Goal: Information Seeking & Learning: Learn about a topic

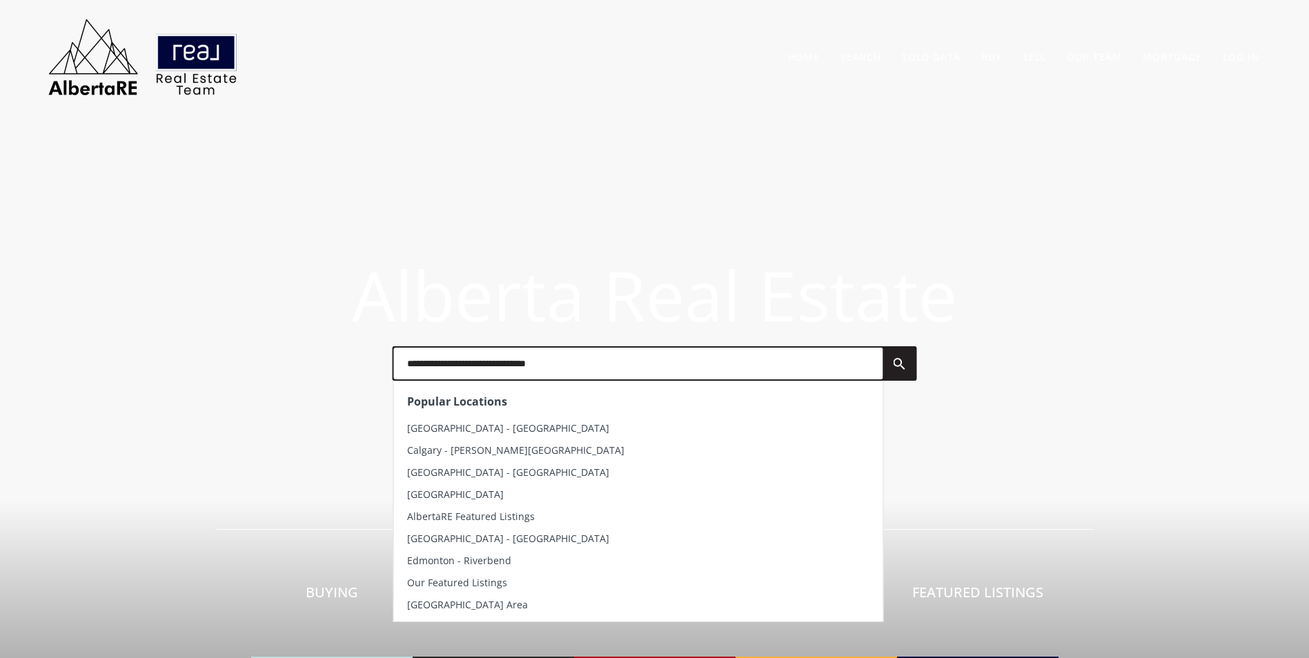
click at [489, 359] on input "text" at bounding box center [637, 364] width 489 height 32
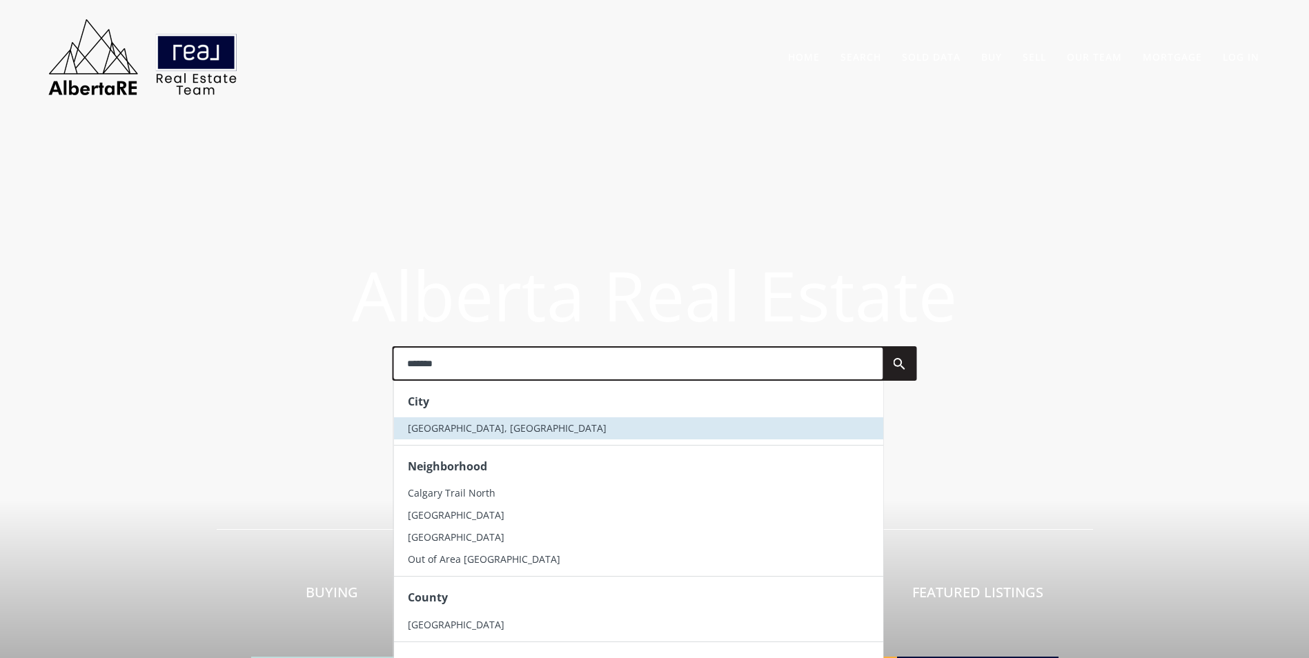
type input "*******"
click at [481, 435] on li "[GEOGRAPHIC_DATA], [GEOGRAPHIC_DATA]" at bounding box center [637, 428] width 489 height 22
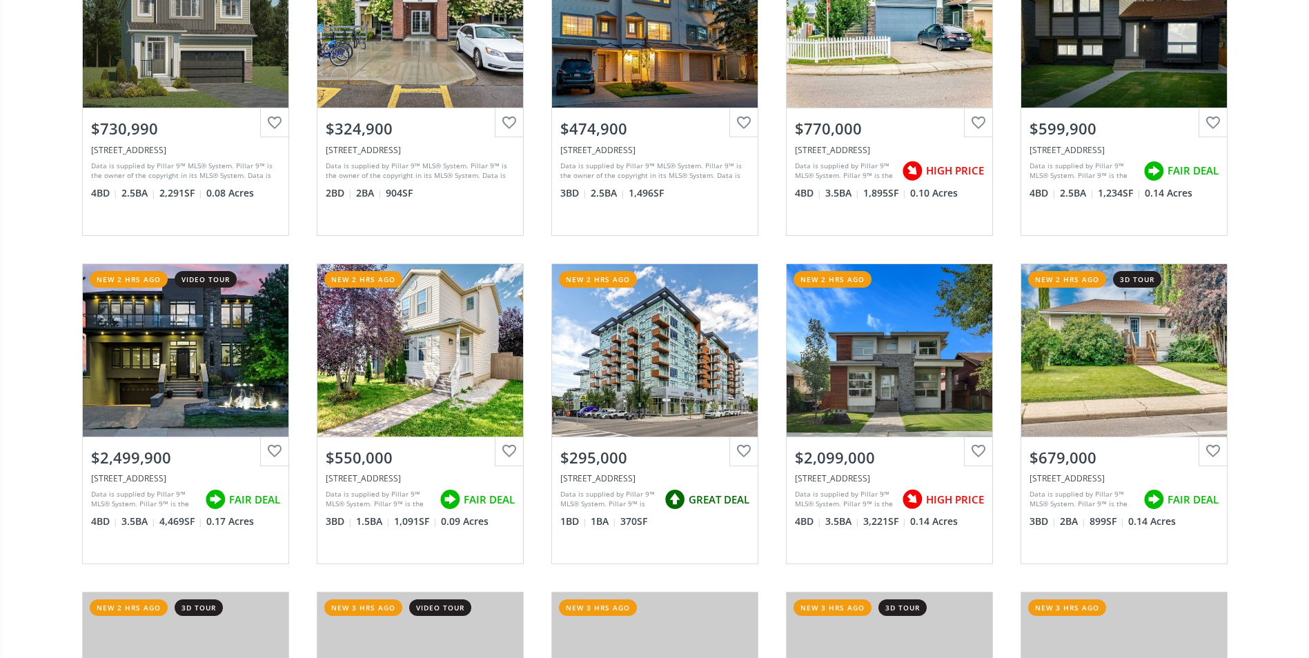
scroll to position [621, 0]
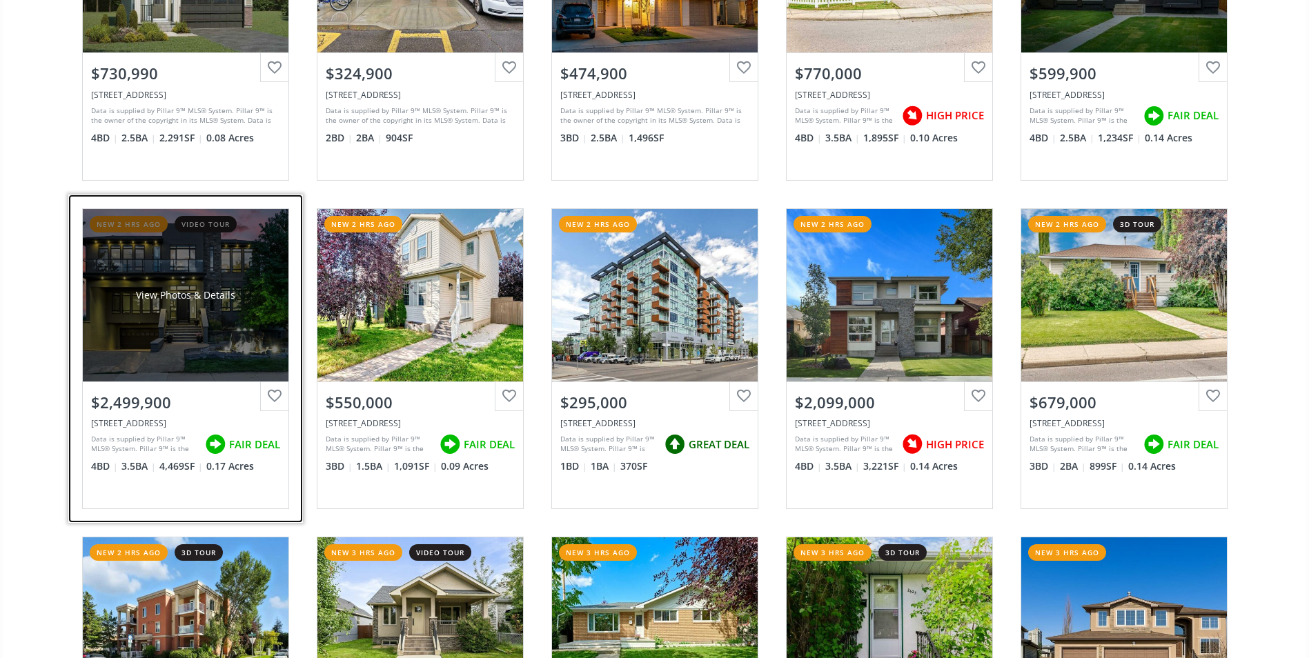
click at [172, 298] on div "View Photos & Details" at bounding box center [185, 295] width 99 height 14
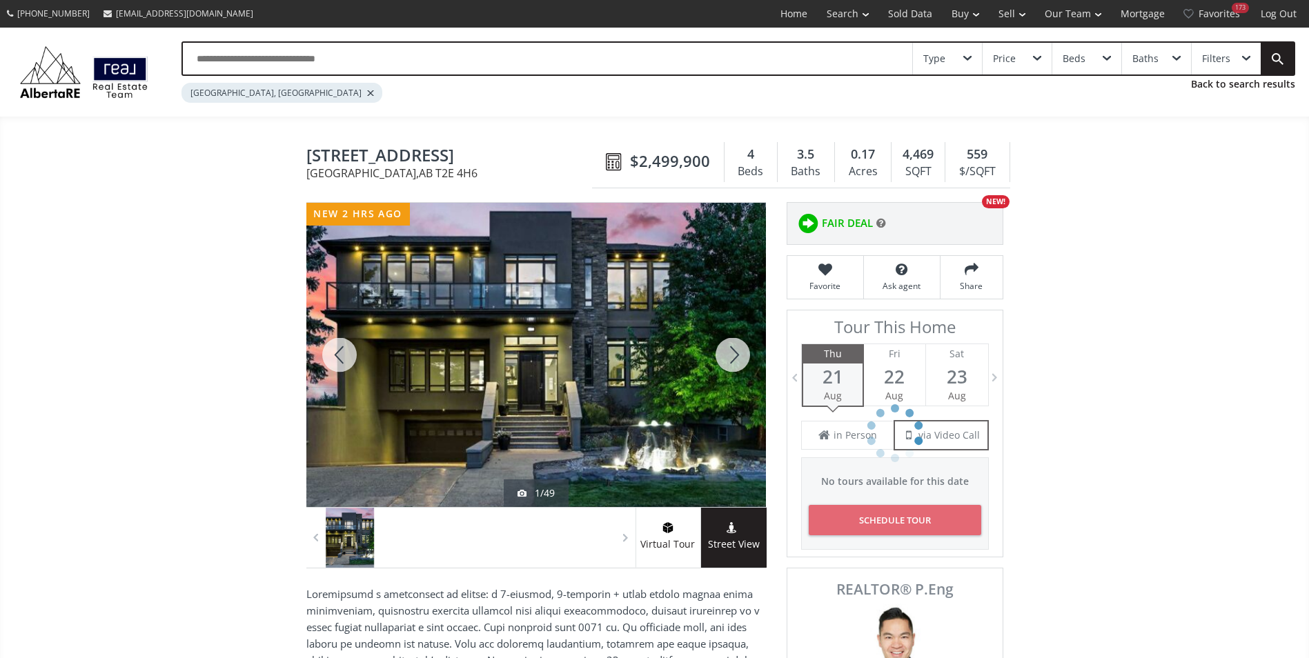
click at [730, 349] on div at bounding box center [733, 355] width 66 height 304
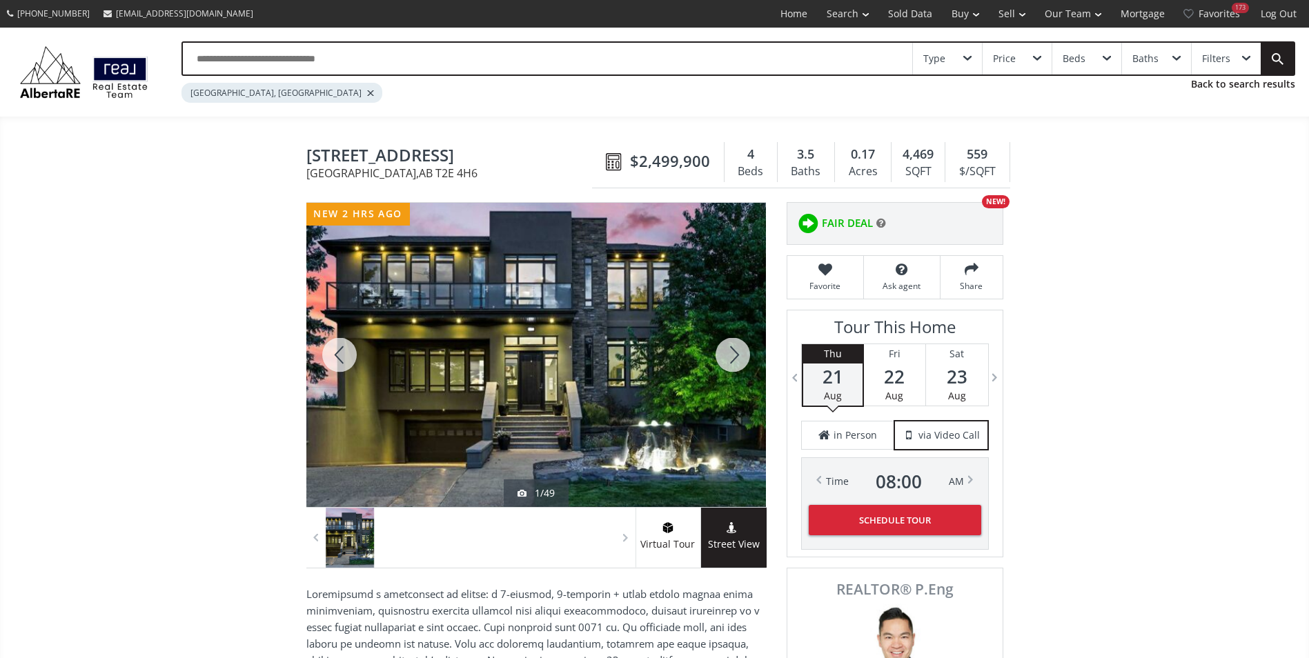
click at [730, 349] on div at bounding box center [733, 355] width 66 height 304
click at [729, 352] on div at bounding box center [733, 355] width 66 height 304
click at [731, 352] on div at bounding box center [733, 355] width 66 height 304
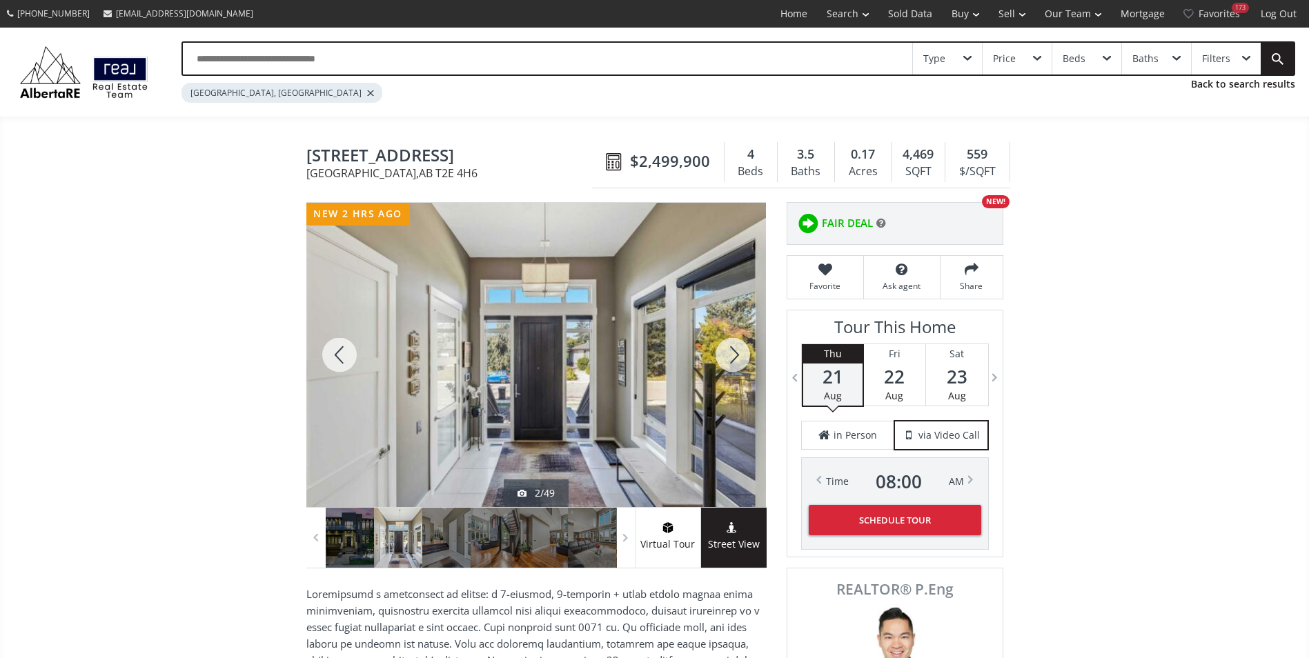
click at [731, 352] on div at bounding box center [733, 355] width 66 height 304
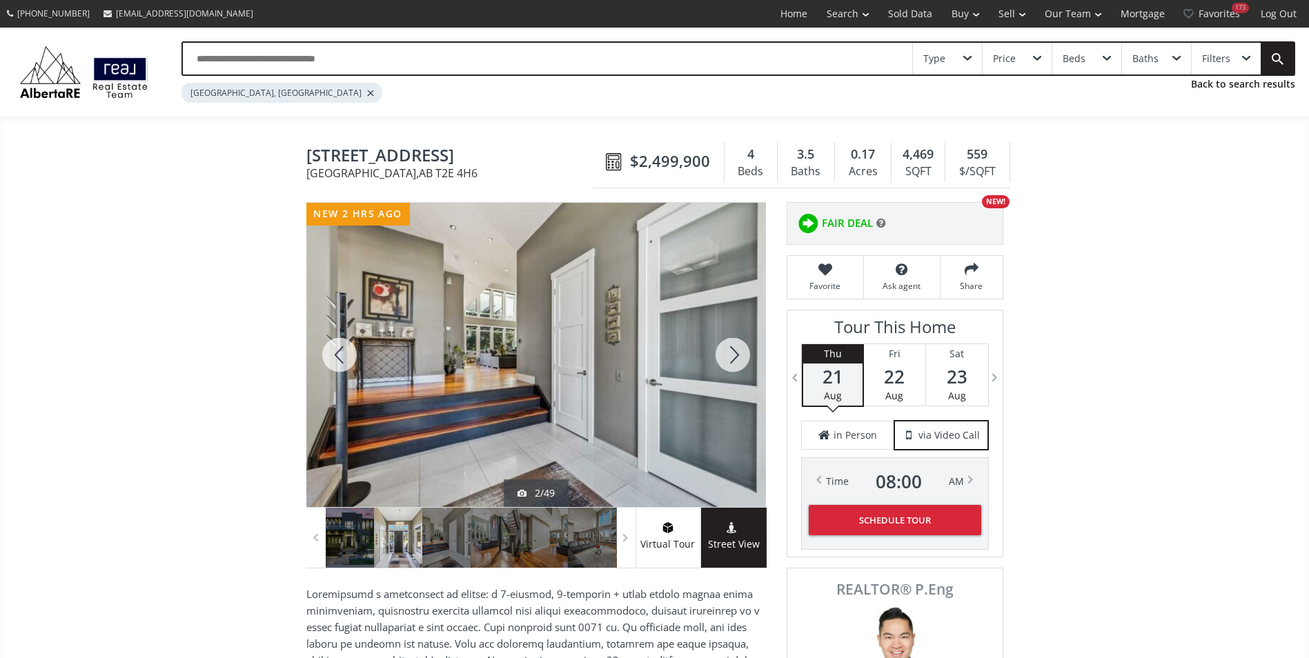
click at [731, 352] on div at bounding box center [733, 355] width 66 height 304
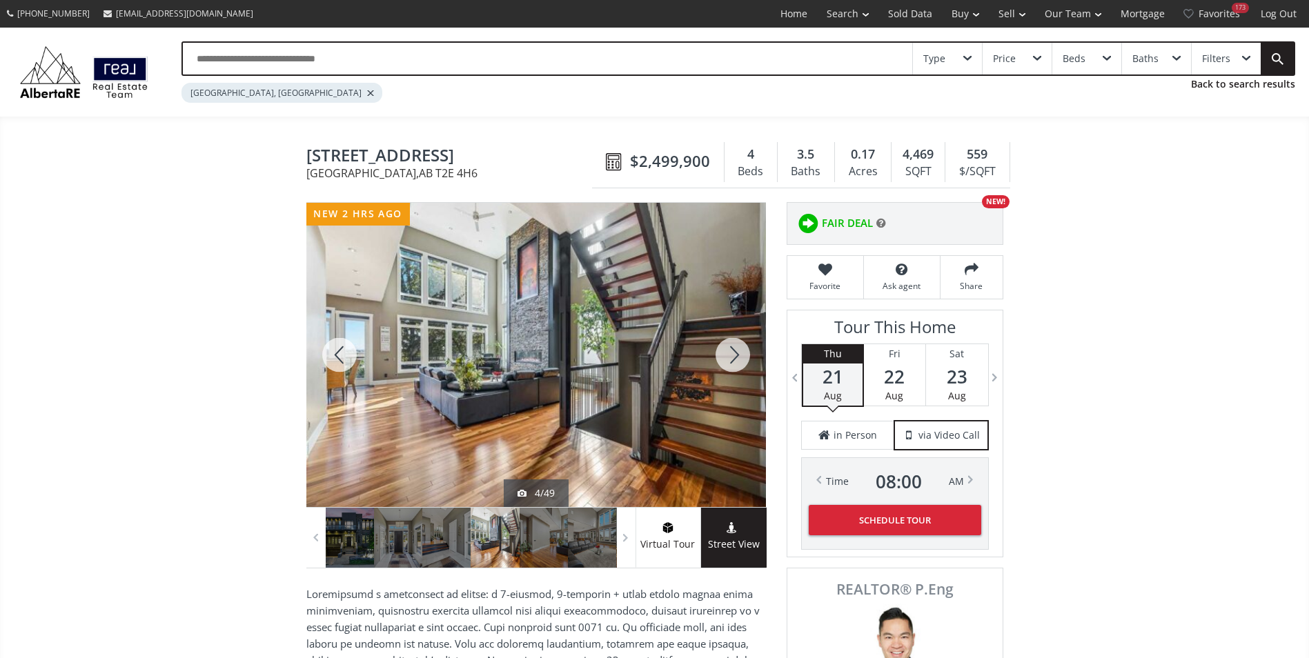
click at [731, 352] on div at bounding box center [733, 355] width 66 height 304
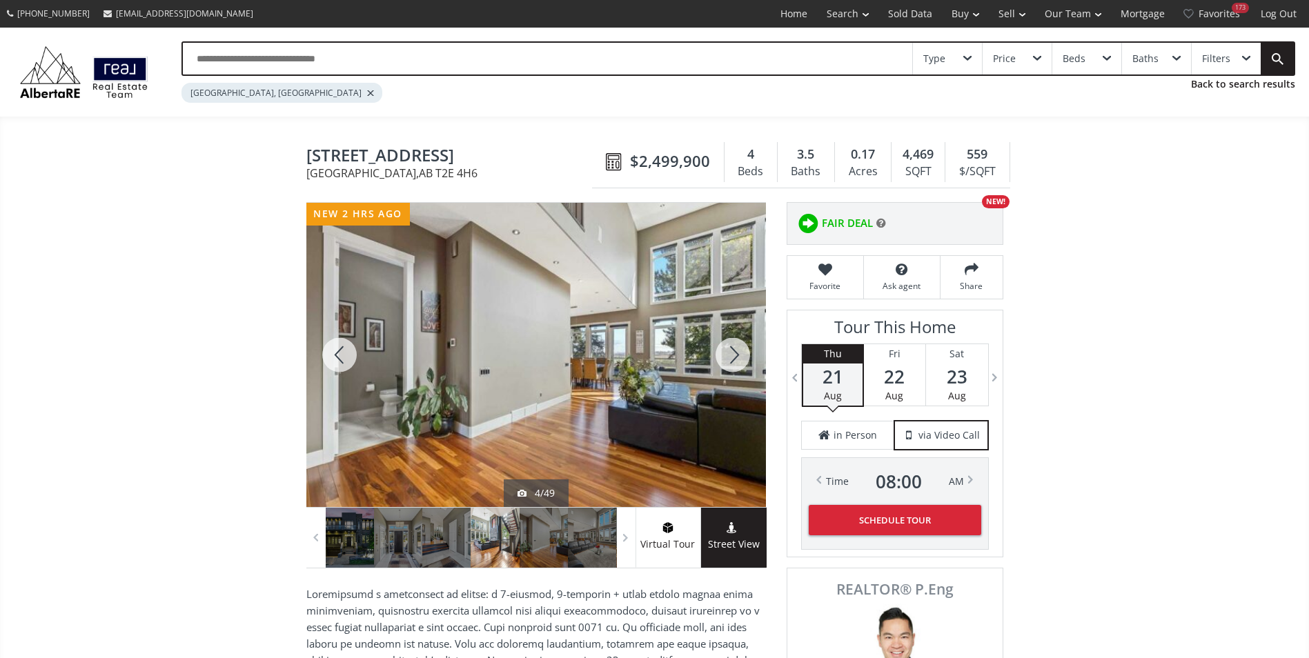
click at [731, 352] on div at bounding box center [733, 355] width 66 height 304
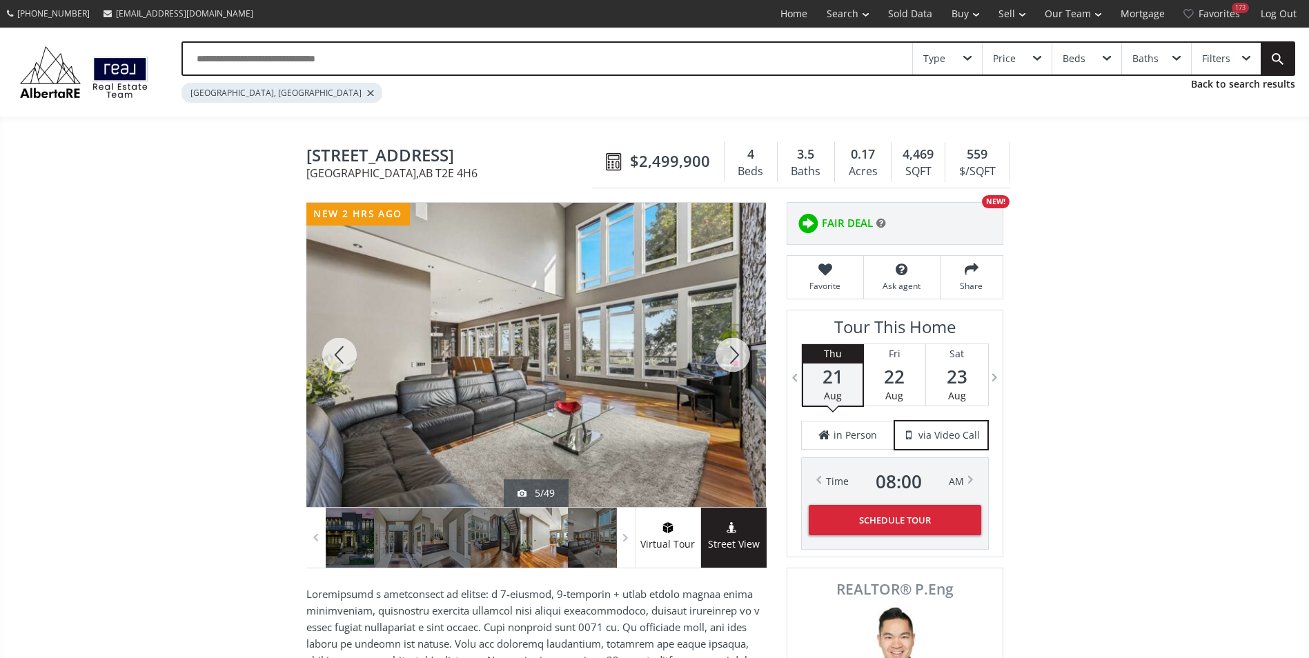
click at [731, 352] on div at bounding box center [733, 355] width 66 height 304
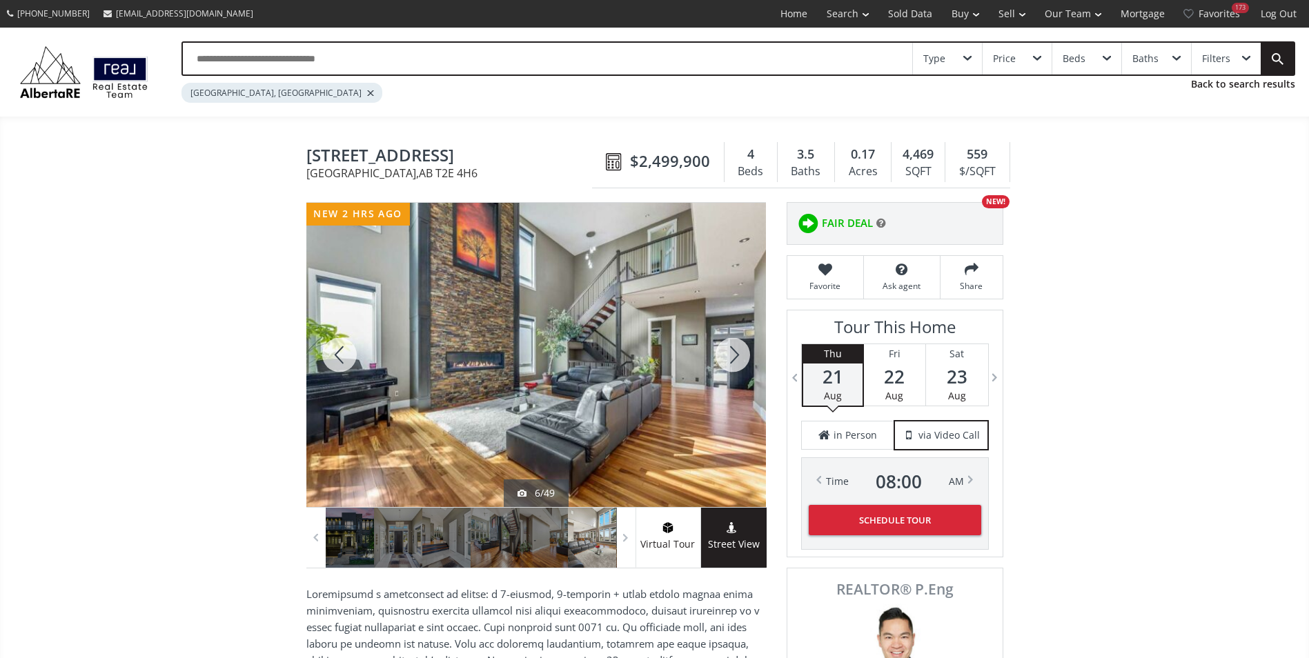
click at [731, 352] on div at bounding box center [733, 355] width 66 height 304
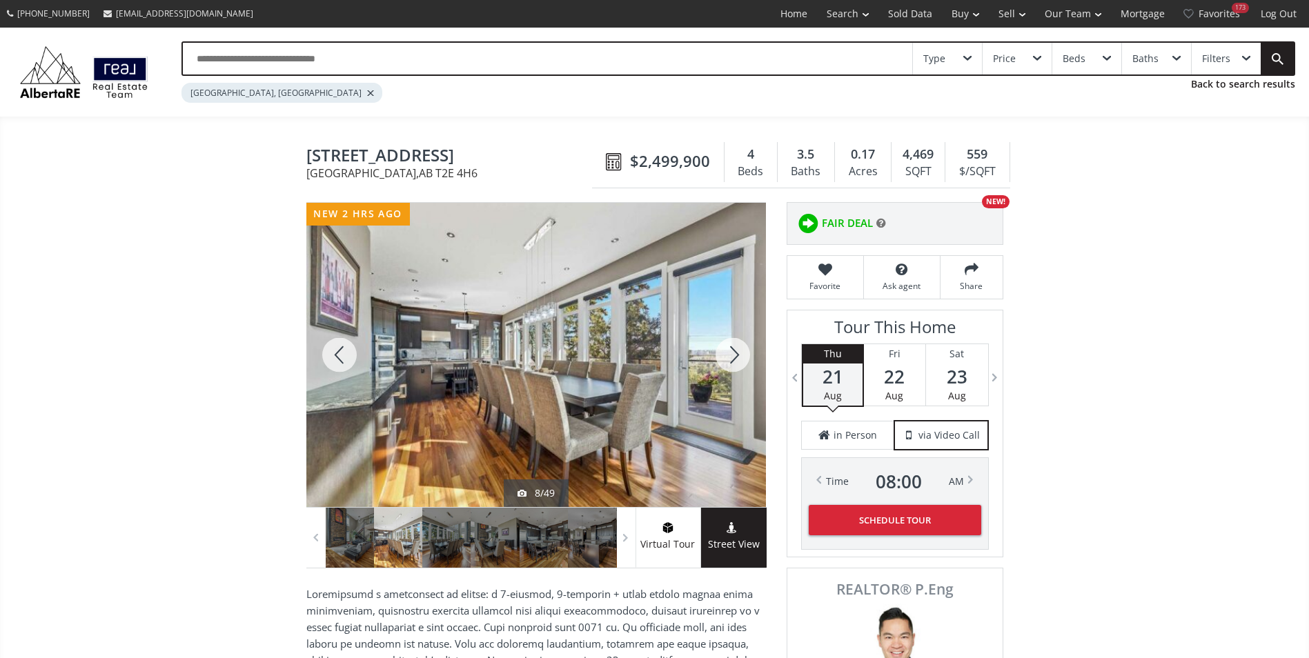
click at [731, 352] on div at bounding box center [733, 355] width 66 height 304
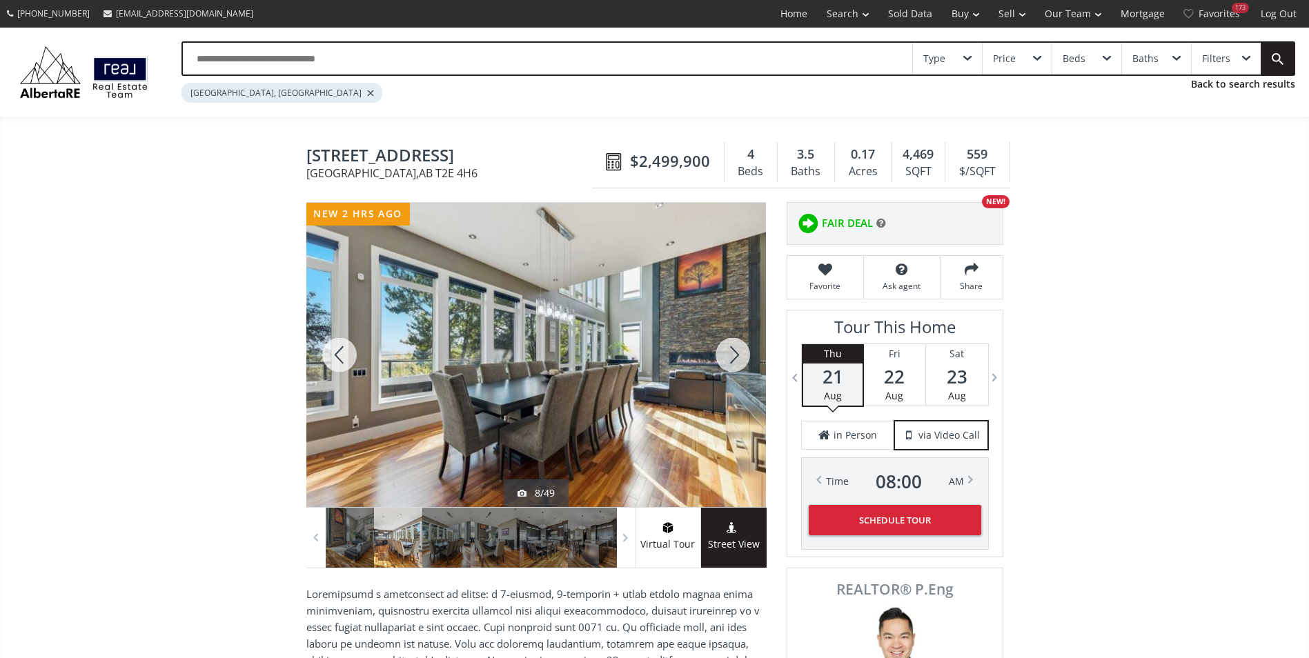
click at [731, 352] on div at bounding box center [733, 355] width 66 height 304
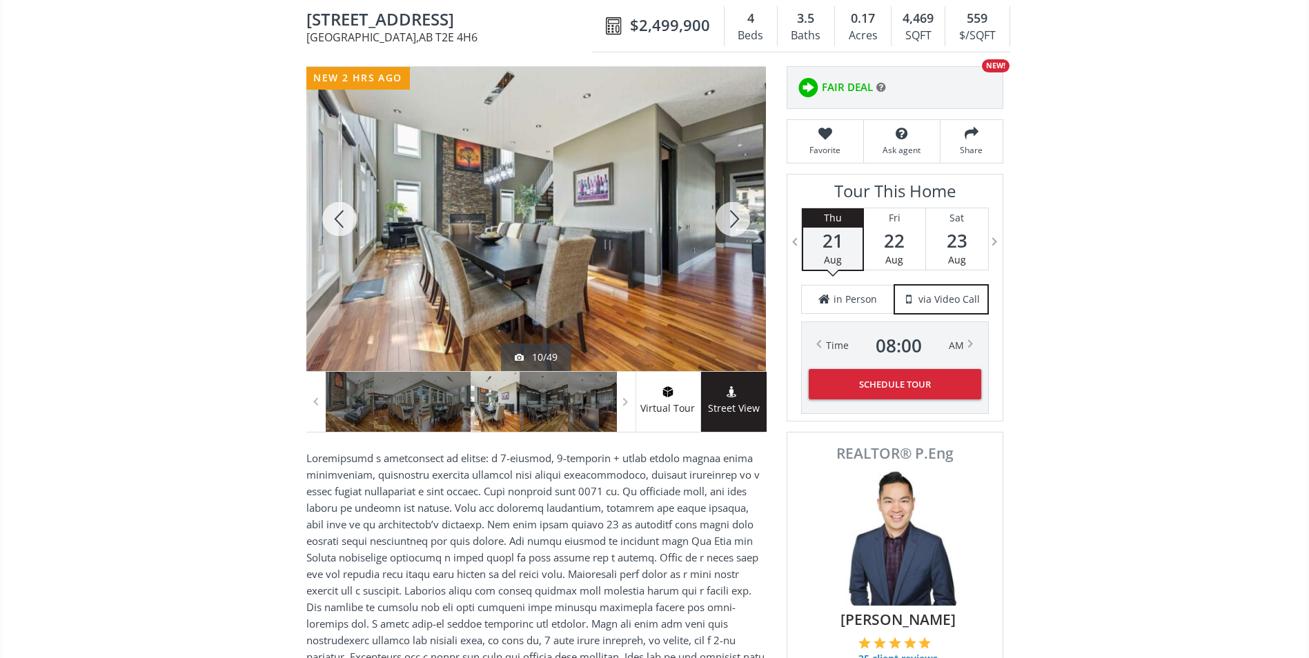
scroll to position [69, 0]
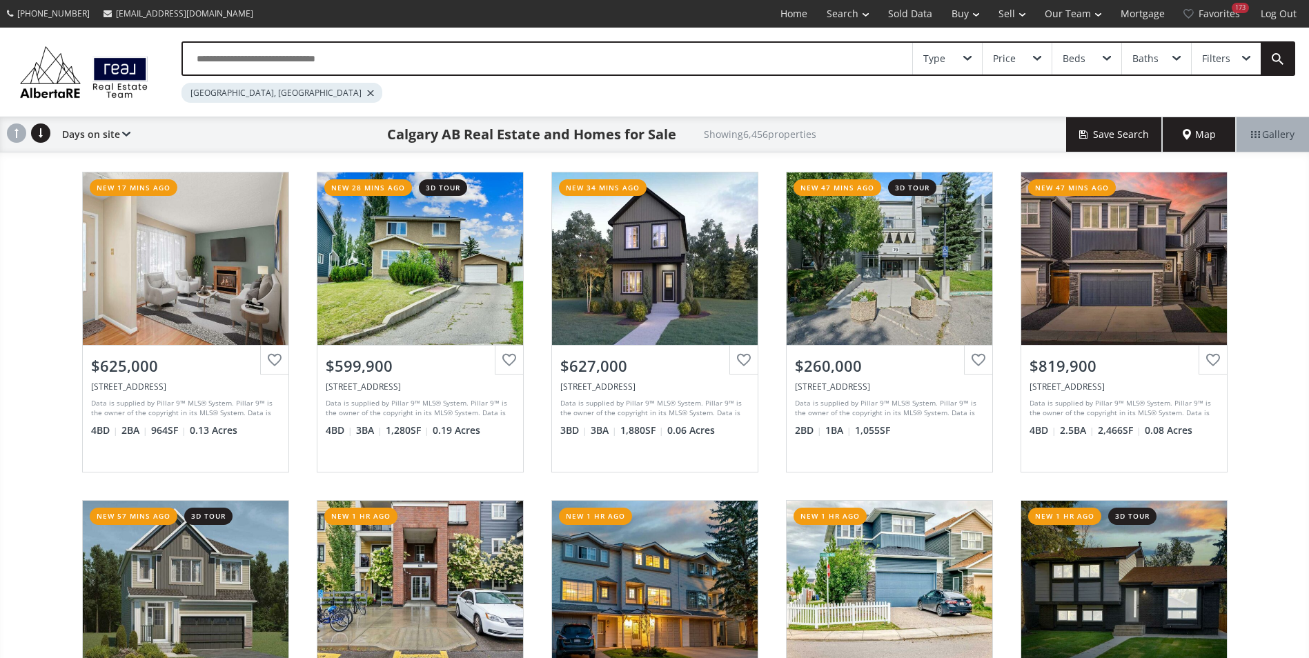
click at [330, 46] on input "text" at bounding box center [547, 59] width 729 height 32
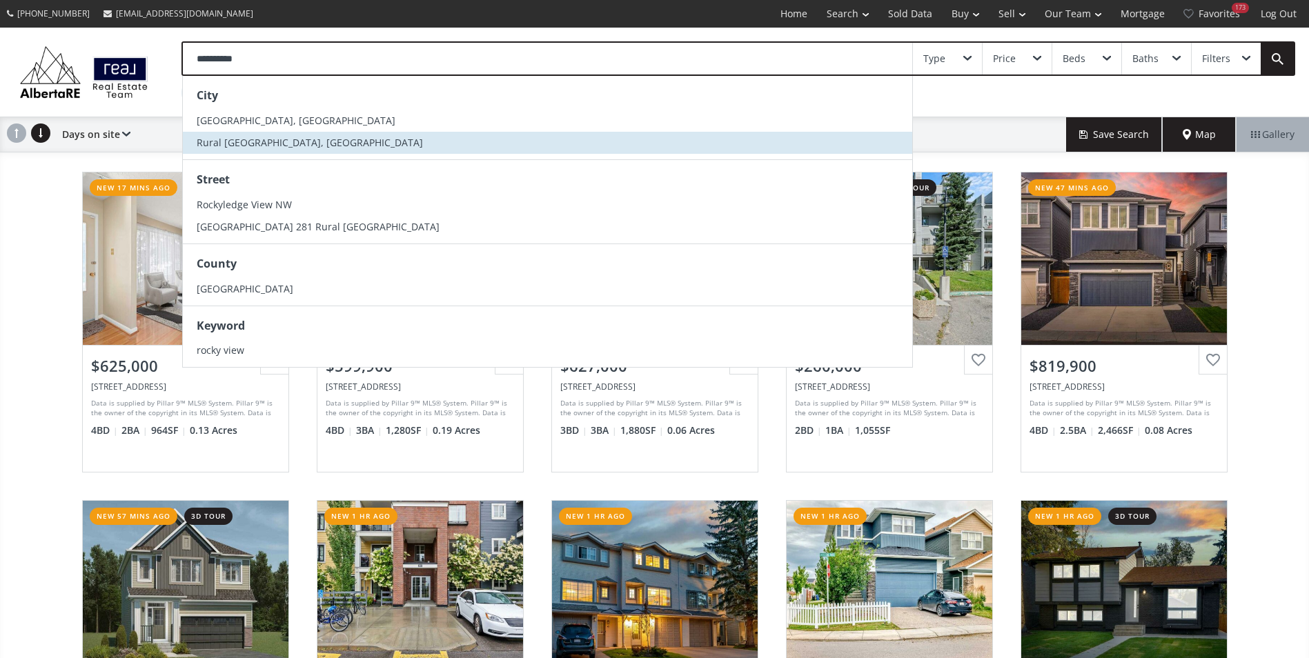
type input "**********"
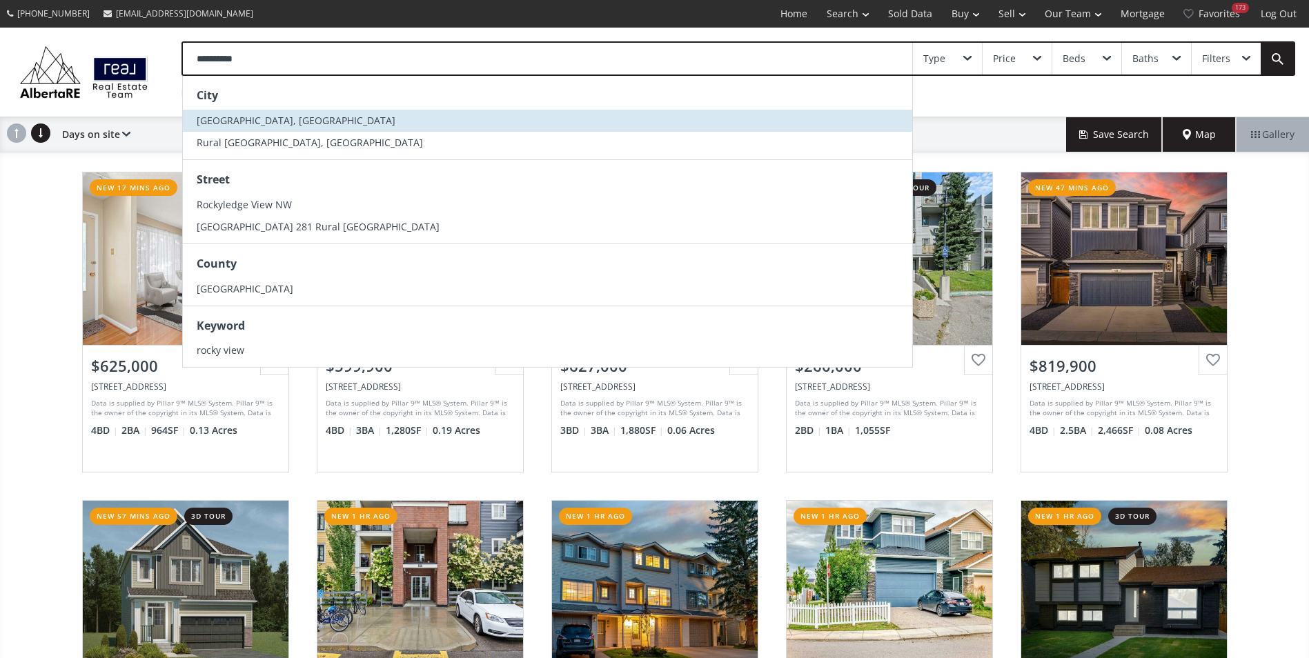
click at [262, 128] on li "[GEOGRAPHIC_DATA], [GEOGRAPHIC_DATA]" at bounding box center [547, 121] width 729 height 22
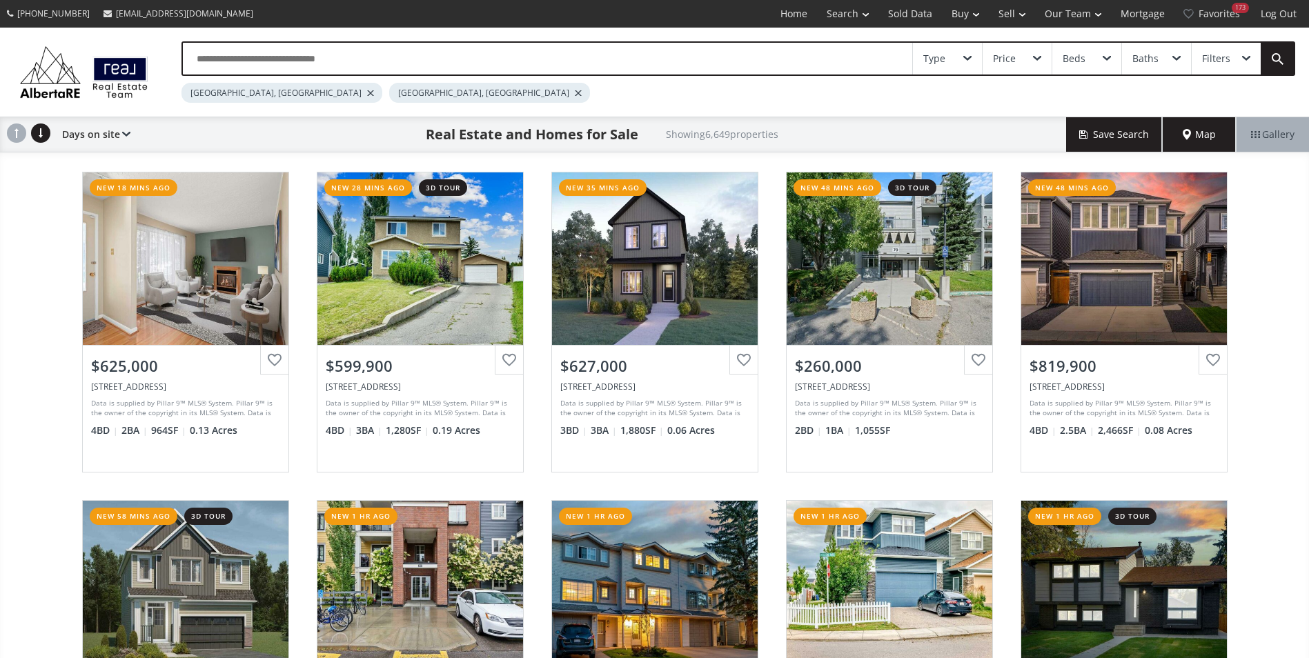
click at [367, 95] on div at bounding box center [370, 93] width 7 height 6
